Goal: Task Accomplishment & Management: Complete application form

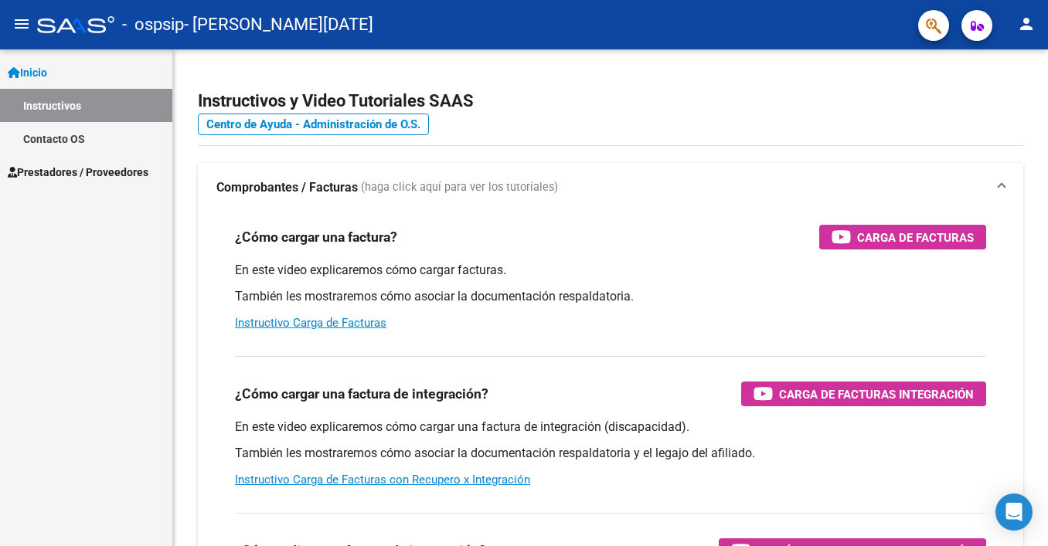
click at [122, 175] on span "Prestadores / Proveedores" at bounding box center [78, 172] width 141 height 17
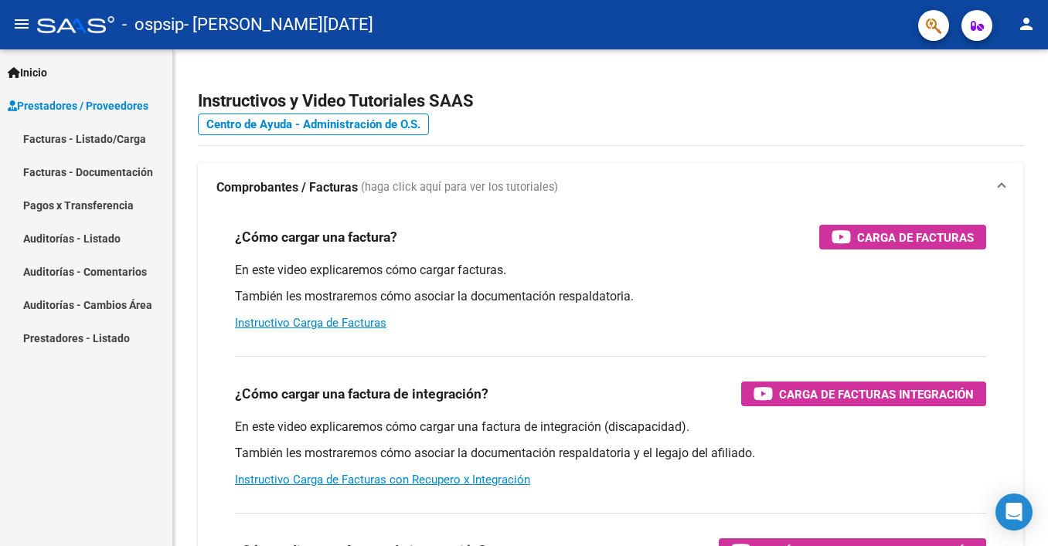
click at [131, 140] on link "Facturas - Listado/Carga" at bounding box center [86, 138] width 172 height 33
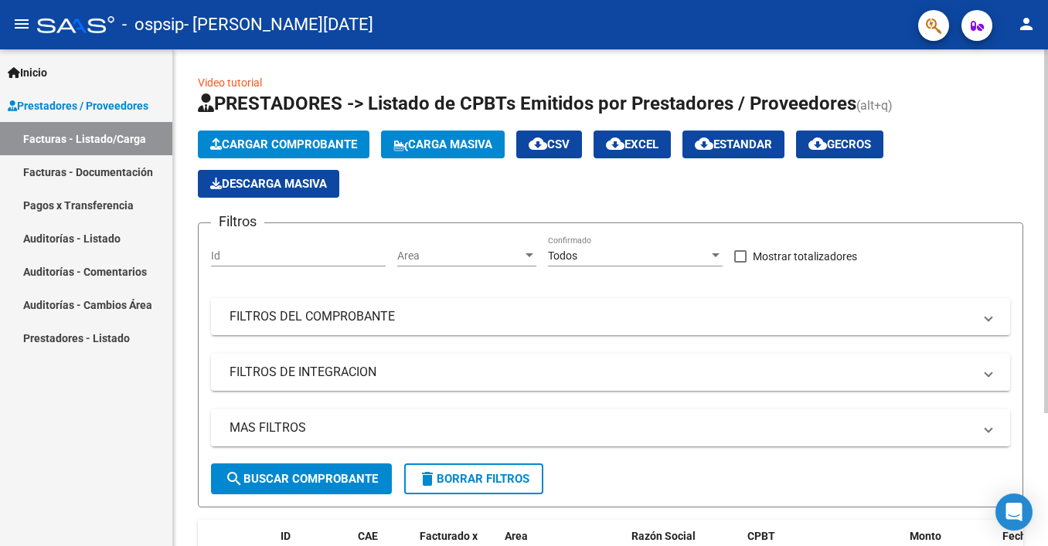
click at [313, 143] on span "Cargar Comprobante" at bounding box center [283, 145] width 147 height 14
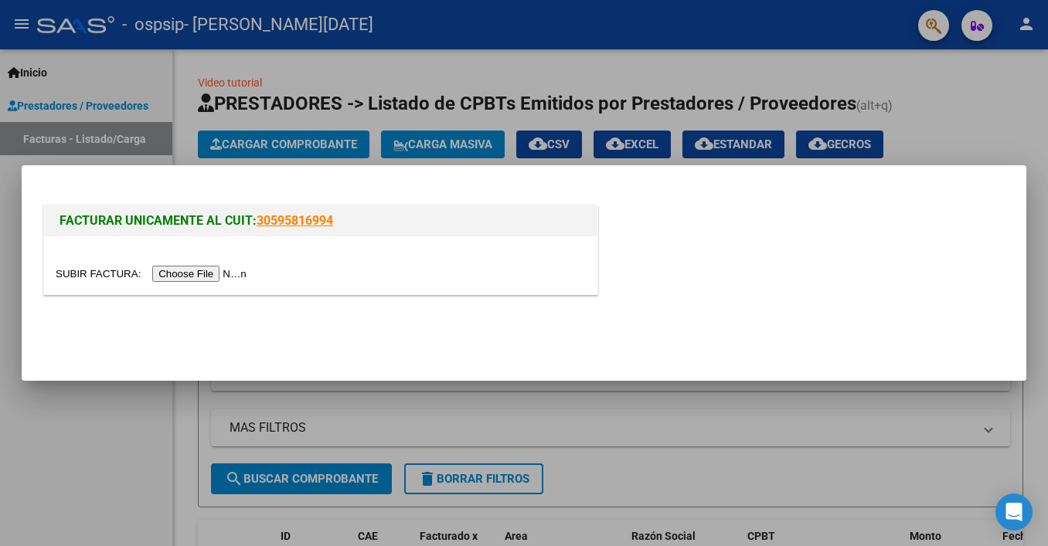
click at [192, 274] on input "file" at bounding box center [154, 274] width 196 height 16
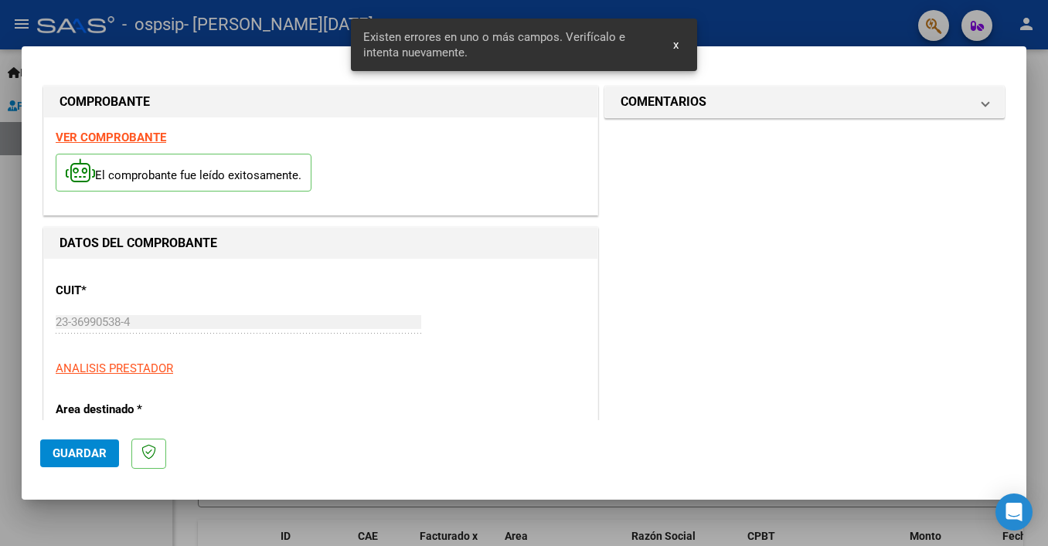
scroll to position [329, 0]
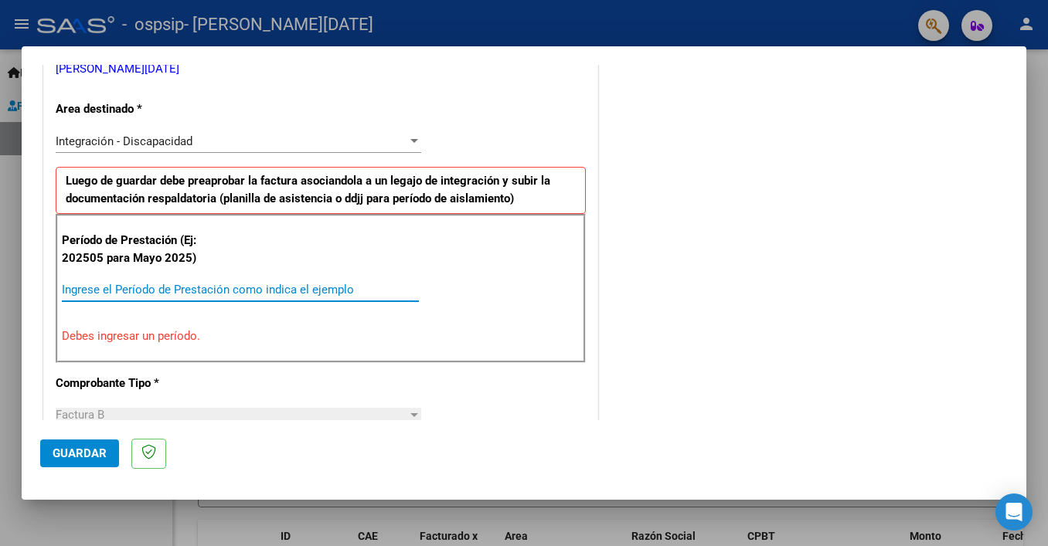
click at [240, 283] on input "Ingrese el Período de Prestación como indica el ejemplo" at bounding box center [240, 290] width 357 height 14
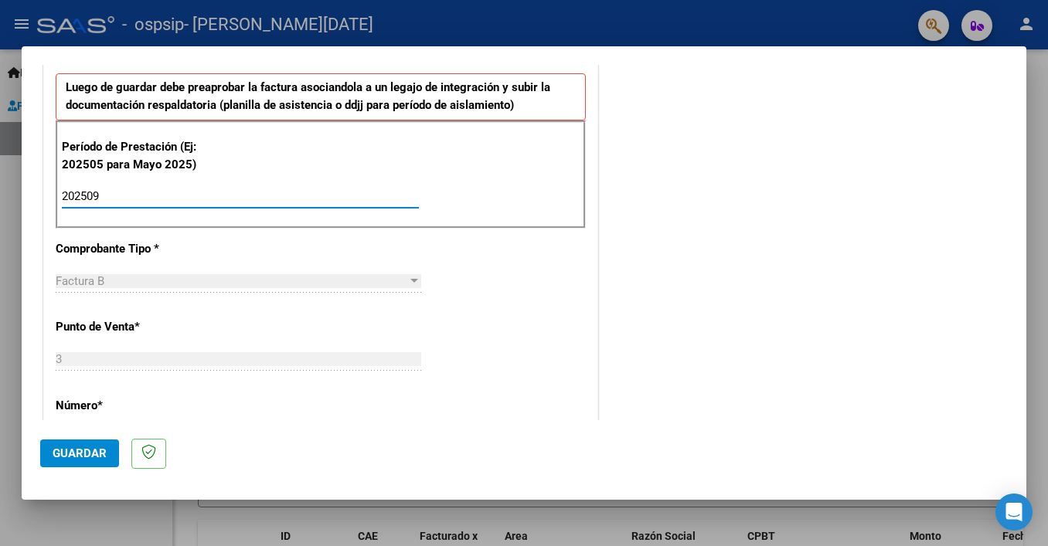
scroll to position [427, 0]
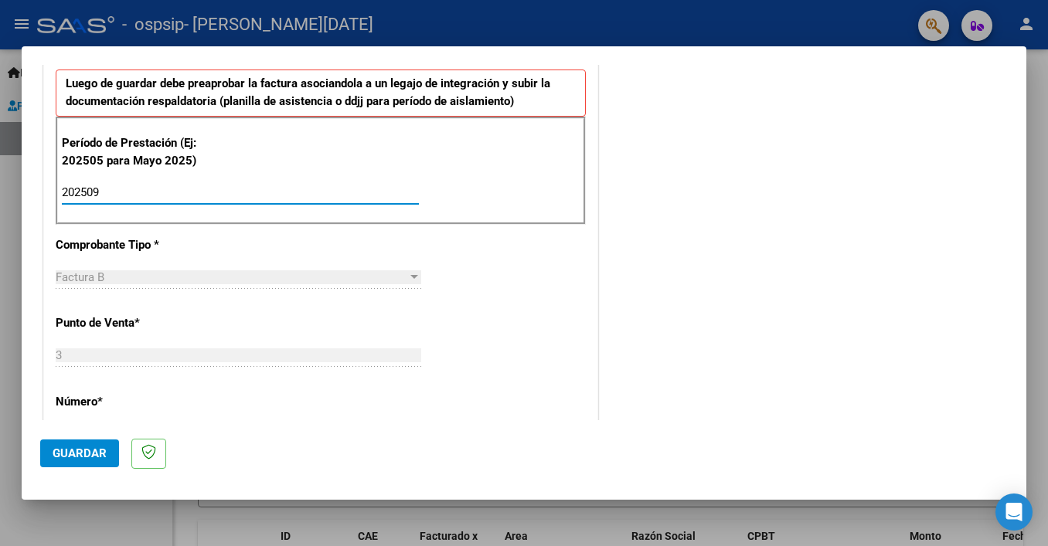
type input "202509"
click at [274, 272] on div "Factura B" at bounding box center [232, 278] width 352 height 14
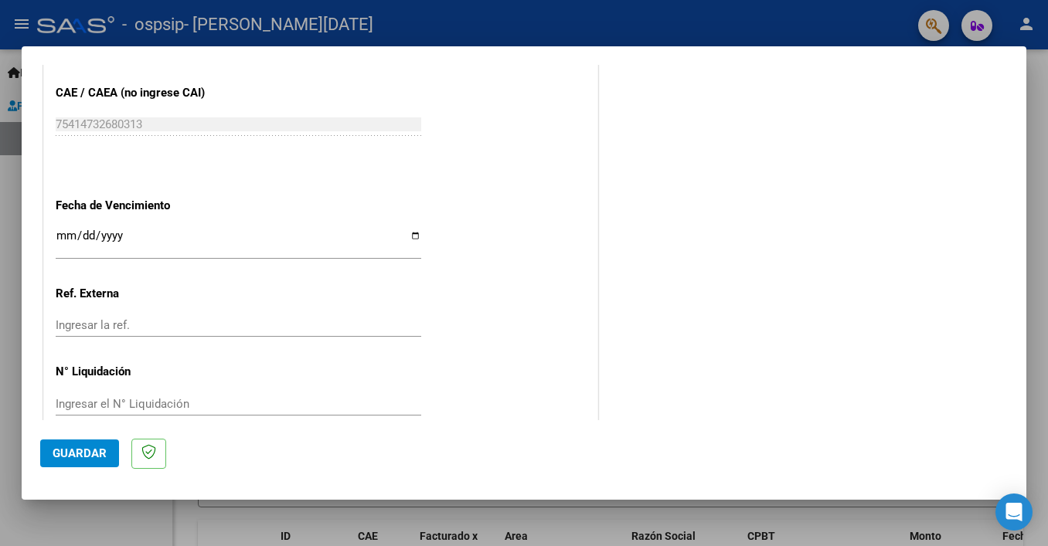
scroll to position [979, 0]
click at [92, 461] on span "Guardar" at bounding box center [80, 454] width 54 height 14
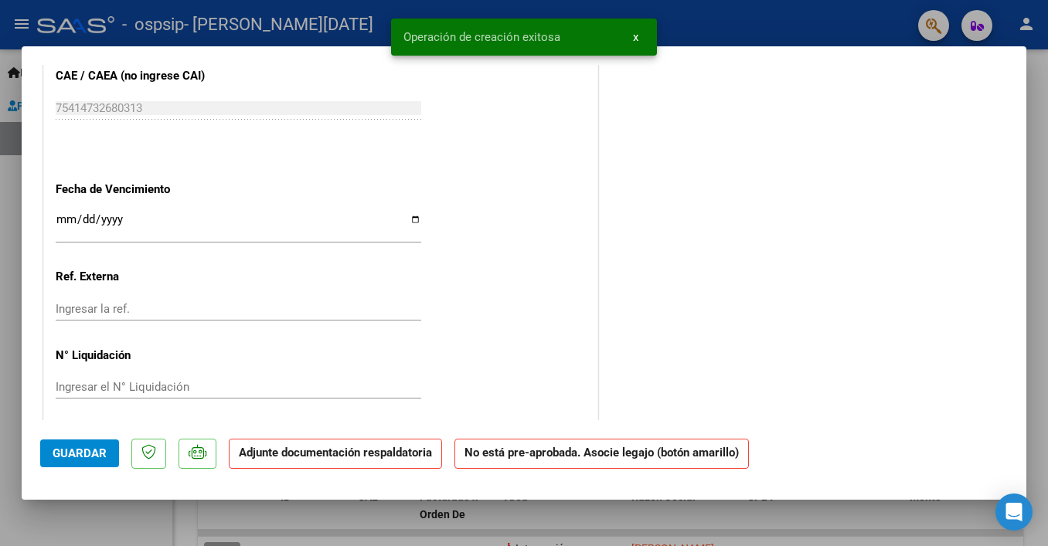
scroll to position [0, 0]
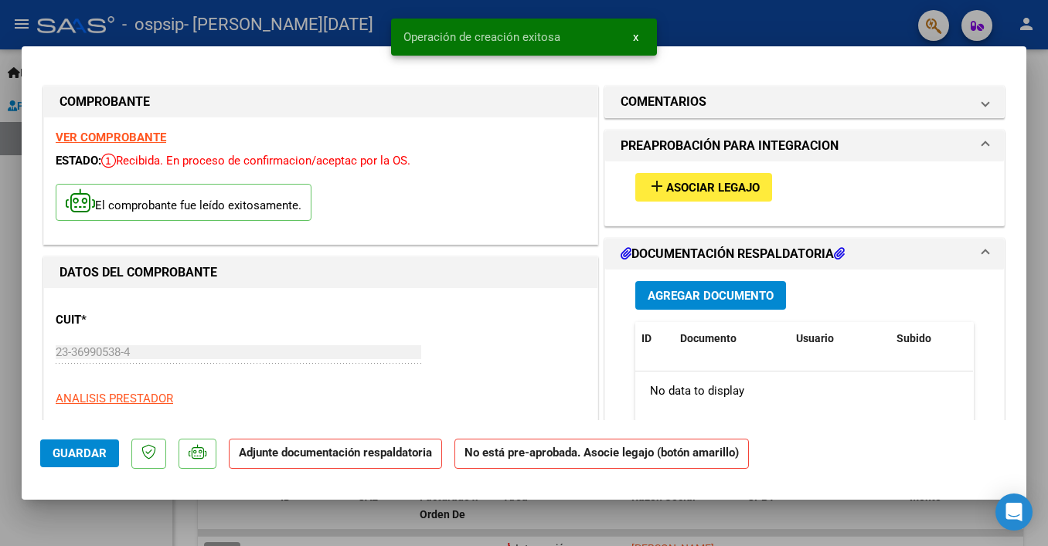
click at [735, 294] on span "Agregar Documento" at bounding box center [711, 296] width 126 height 14
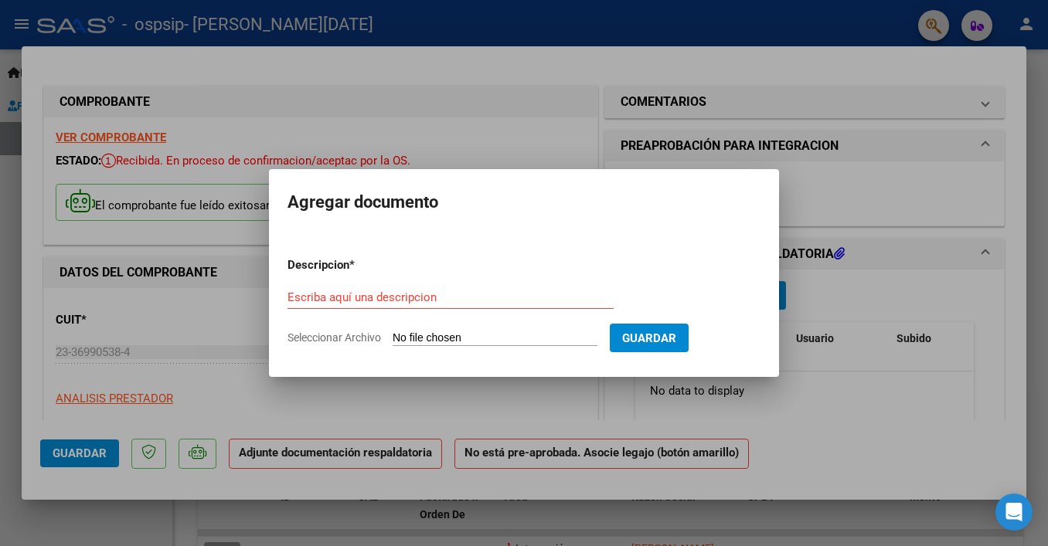
click at [531, 334] on input "Seleccionar Archivo" at bounding box center [495, 339] width 205 height 15
type input "C:\fakepath\Planilla de Asistencia MT [DATE] [PERSON_NAME].pdf"
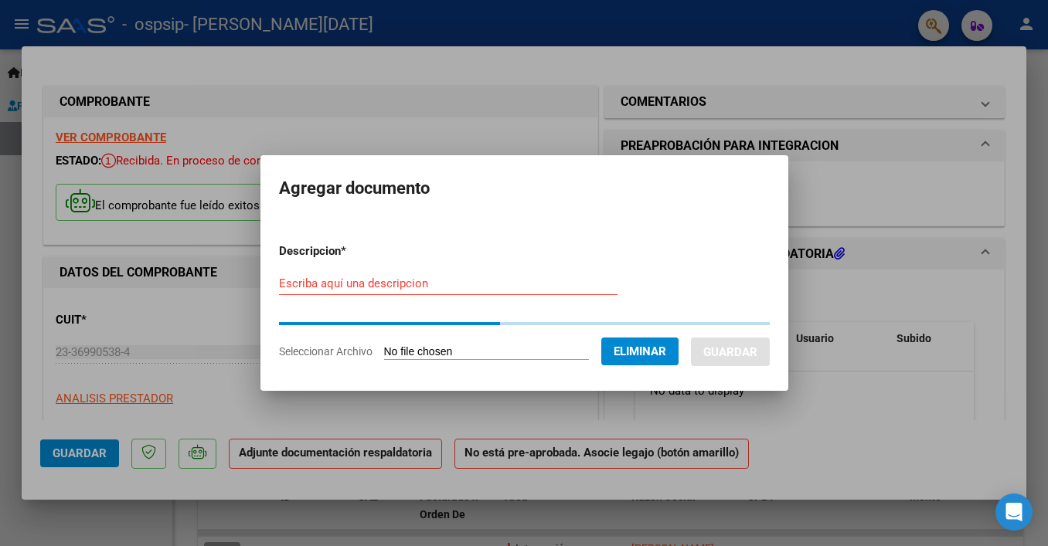
click at [401, 296] on div "Escriba aquí una descripcion" at bounding box center [448, 291] width 339 height 38
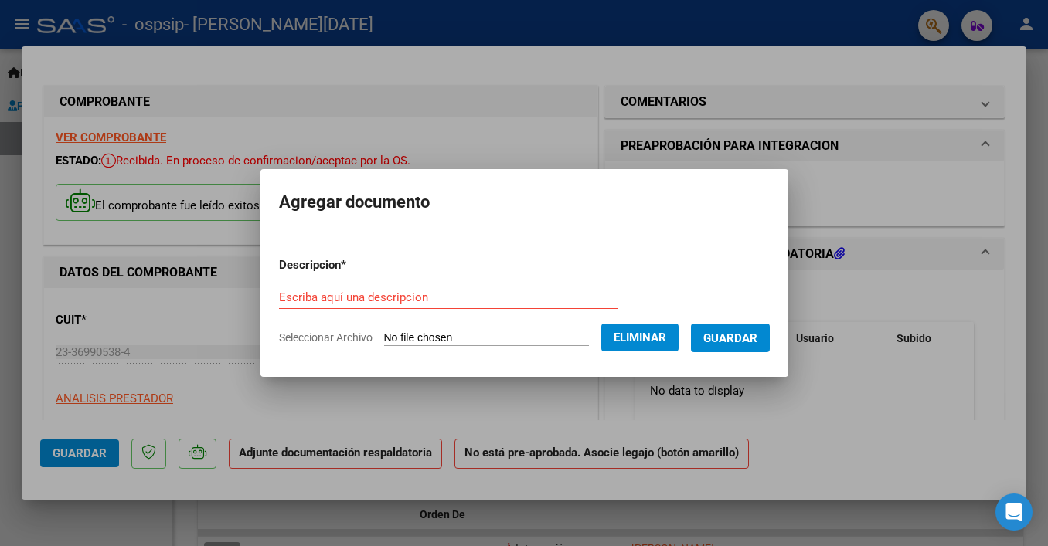
click at [430, 294] on input "Escriba aquí una descripcion" at bounding box center [448, 298] width 339 height 14
type input "Planilla de Asistencia Septiembre 2025"
click at [736, 336] on span "Guardar" at bounding box center [730, 339] width 54 height 14
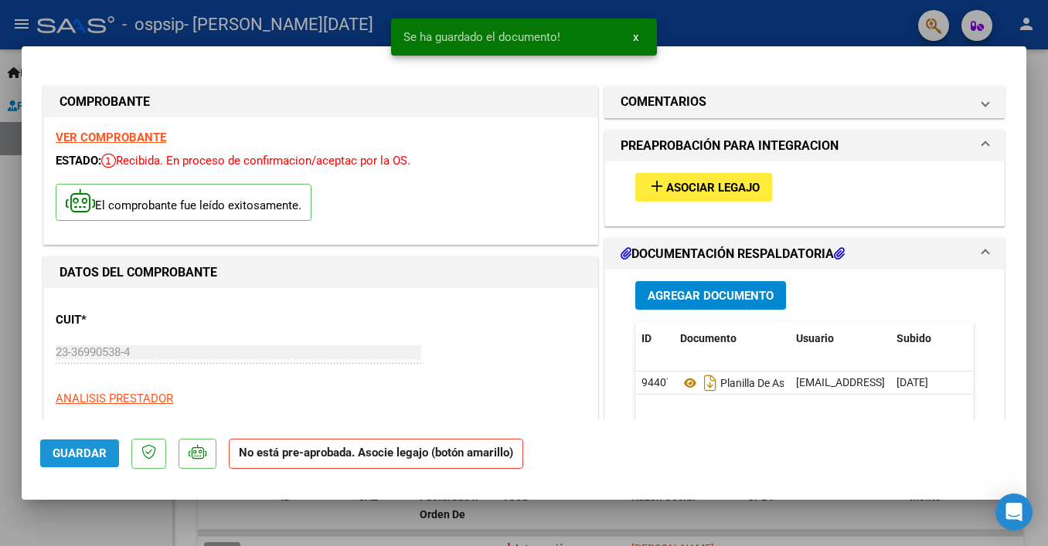
click at [70, 455] on span "Guardar" at bounding box center [80, 454] width 54 height 14
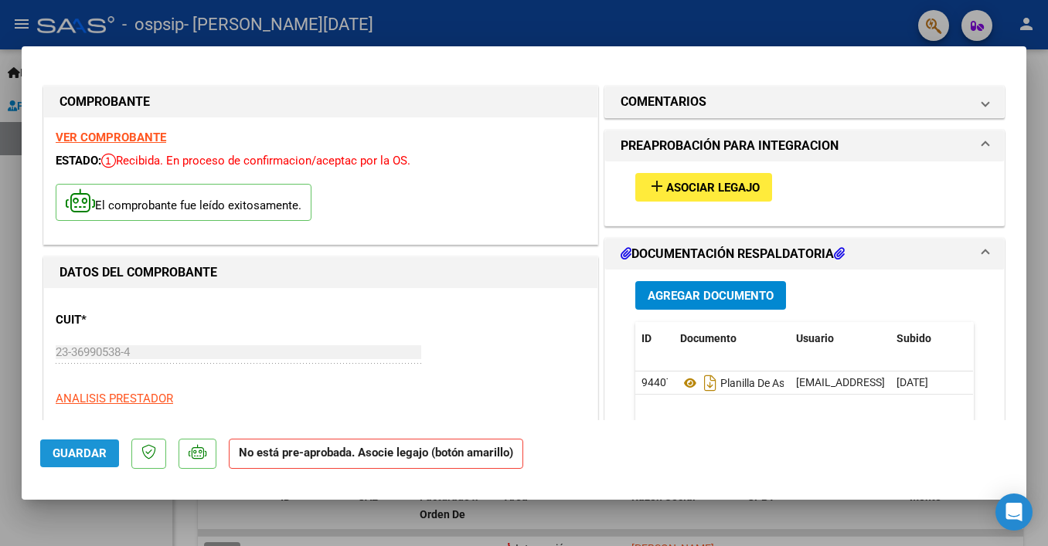
click at [79, 453] on span "Guardar" at bounding box center [80, 454] width 54 height 14
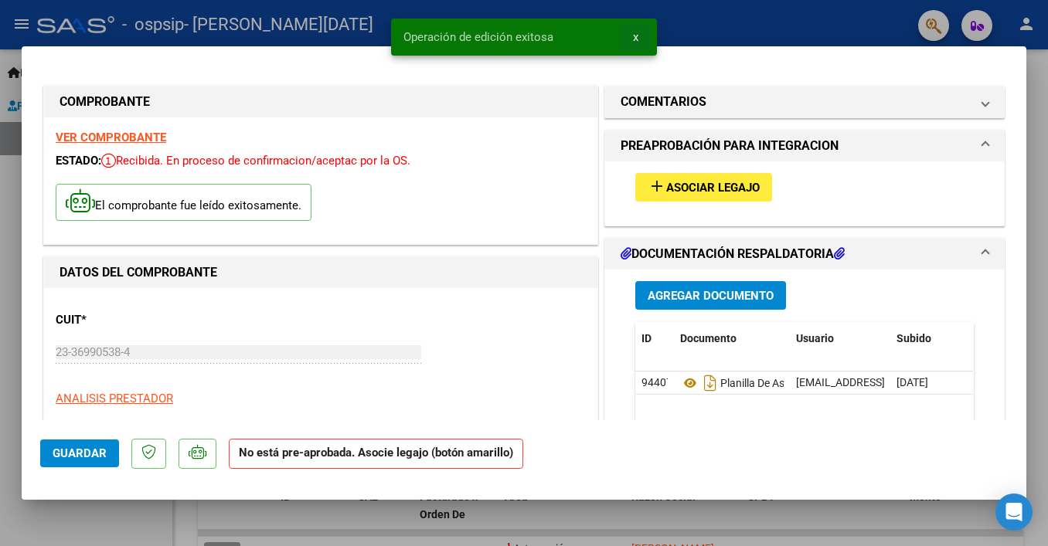
drag, startPoint x: 638, startPoint y: 39, endPoint x: 885, endPoint y: 53, distance: 246.9
click at [638, 39] on button "x" at bounding box center [636, 37] width 30 height 28
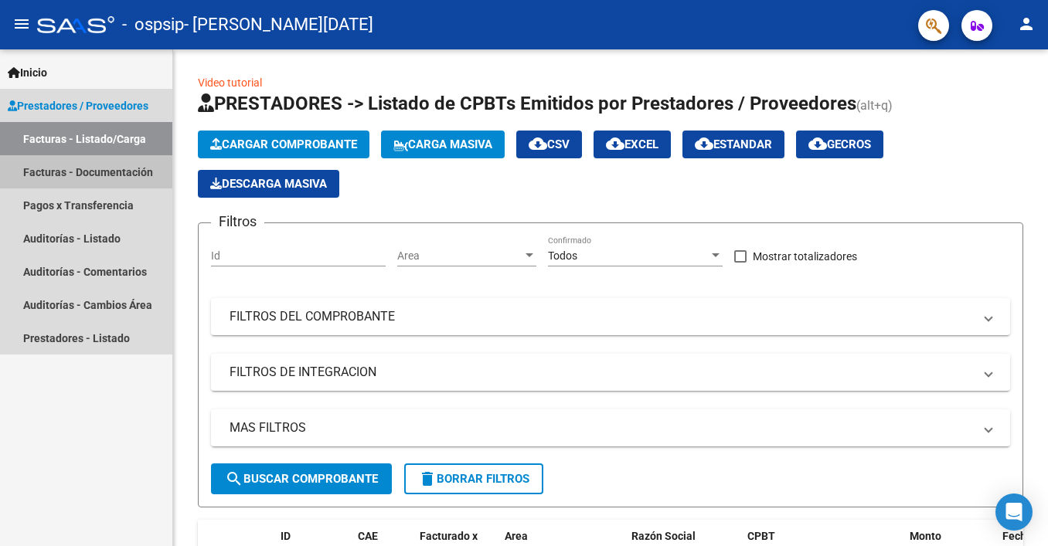
click at [14, 185] on link "Facturas - Documentación" at bounding box center [86, 171] width 172 height 33
